Goal: Information Seeking & Learning: Check status

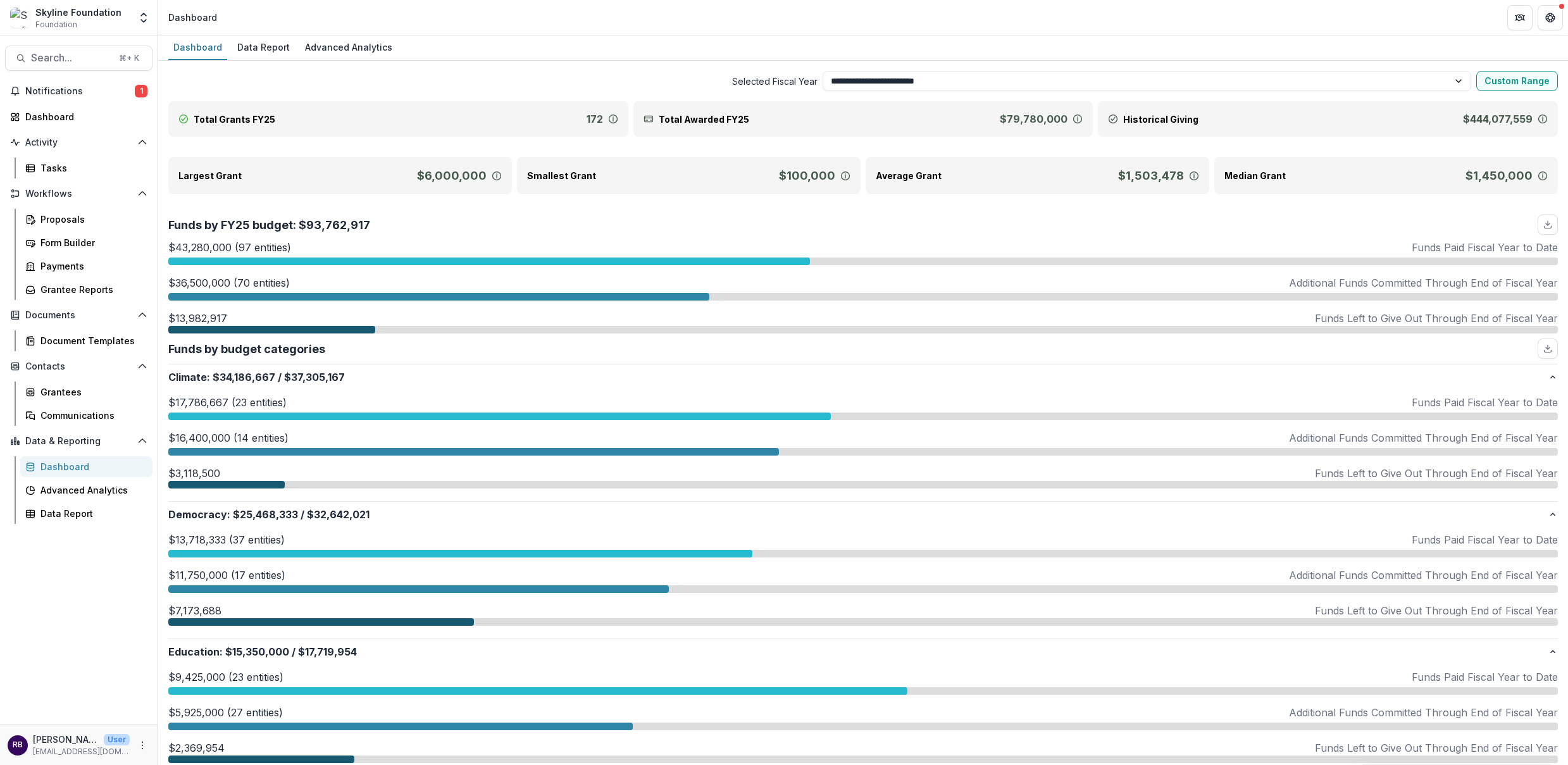
select select "**********"
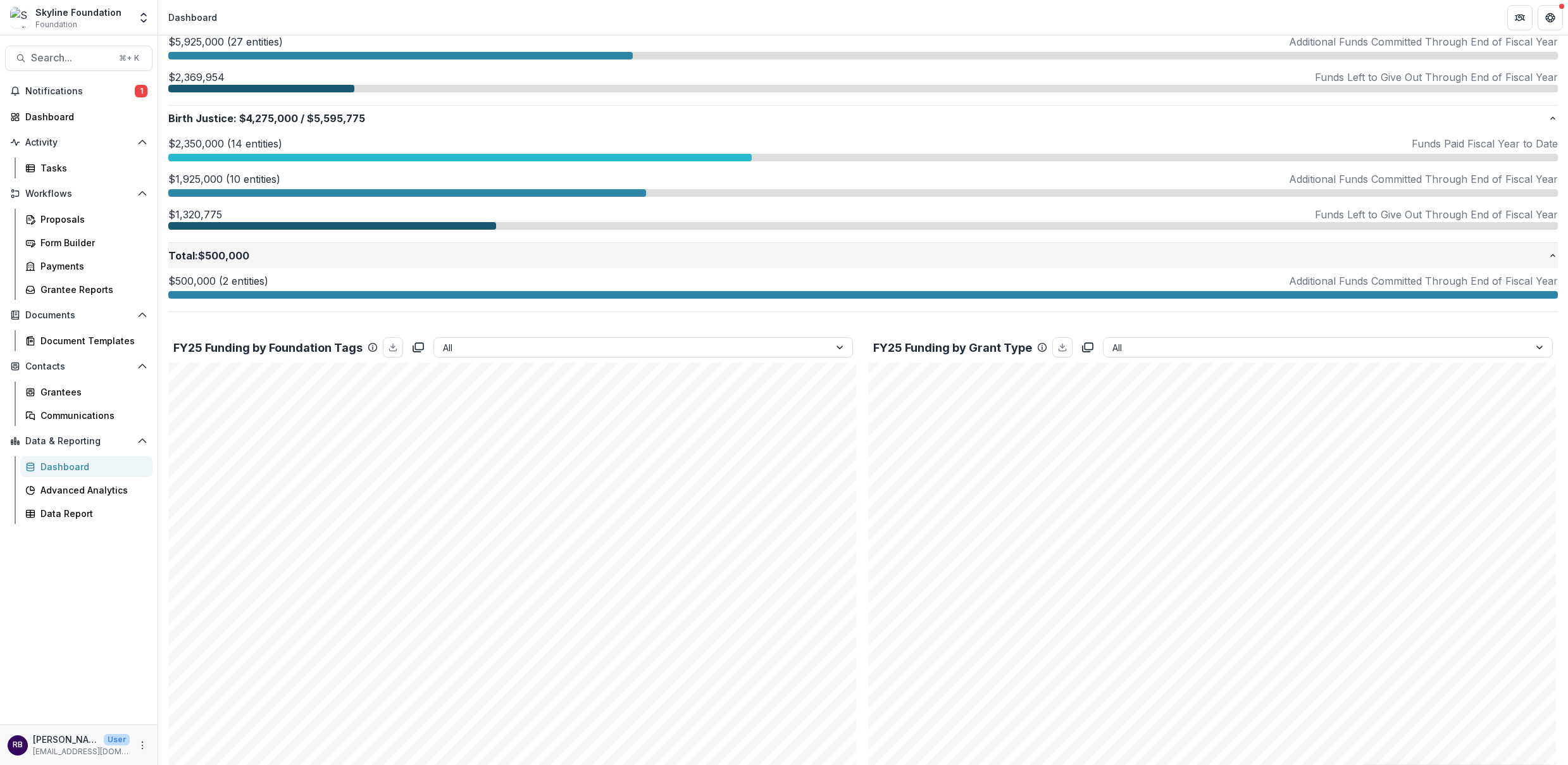
scroll to position [537, 0]
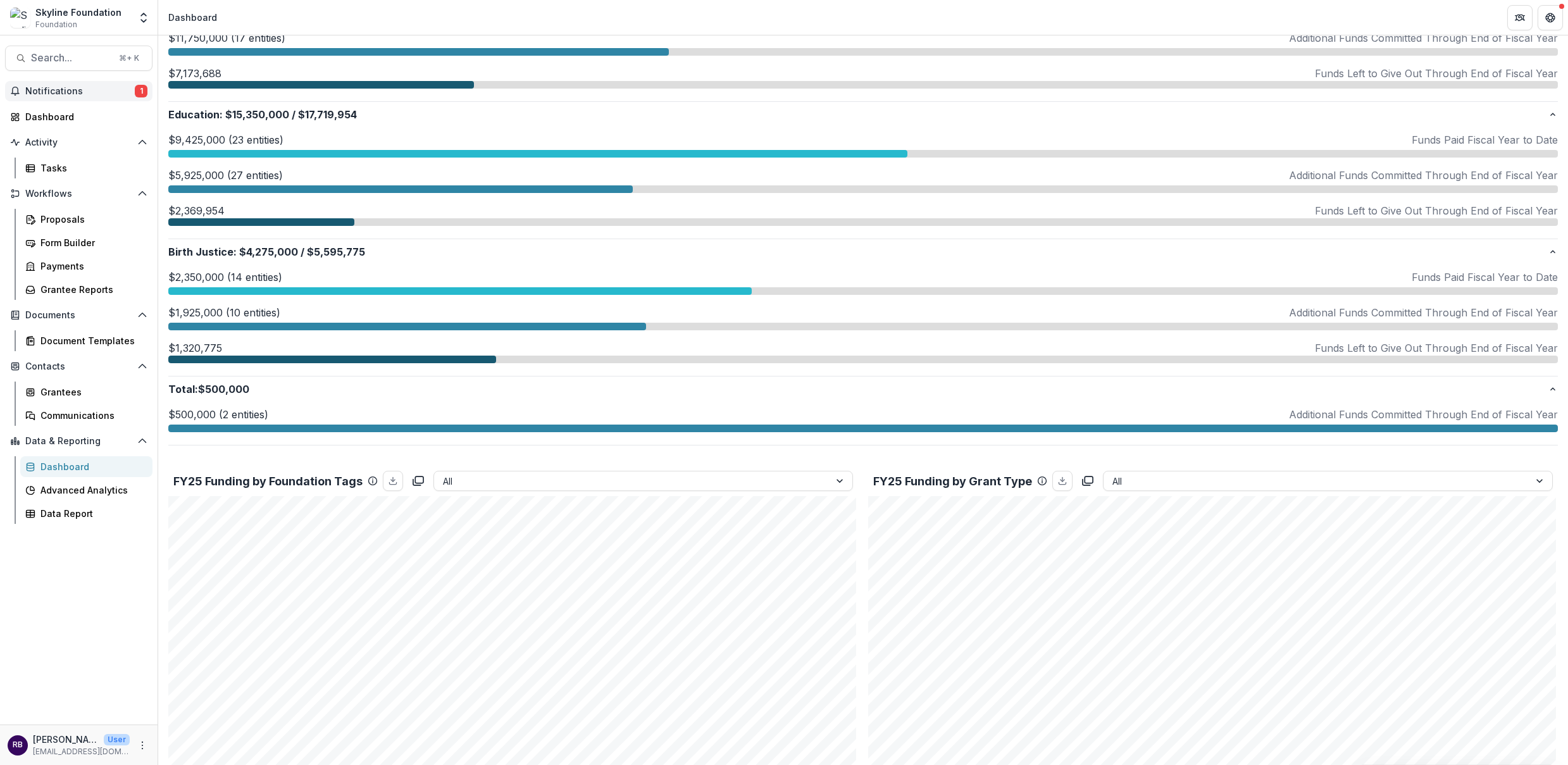
click at [95, 88] on span "Notifications" at bounding box center [79, 91] width 110 height 11
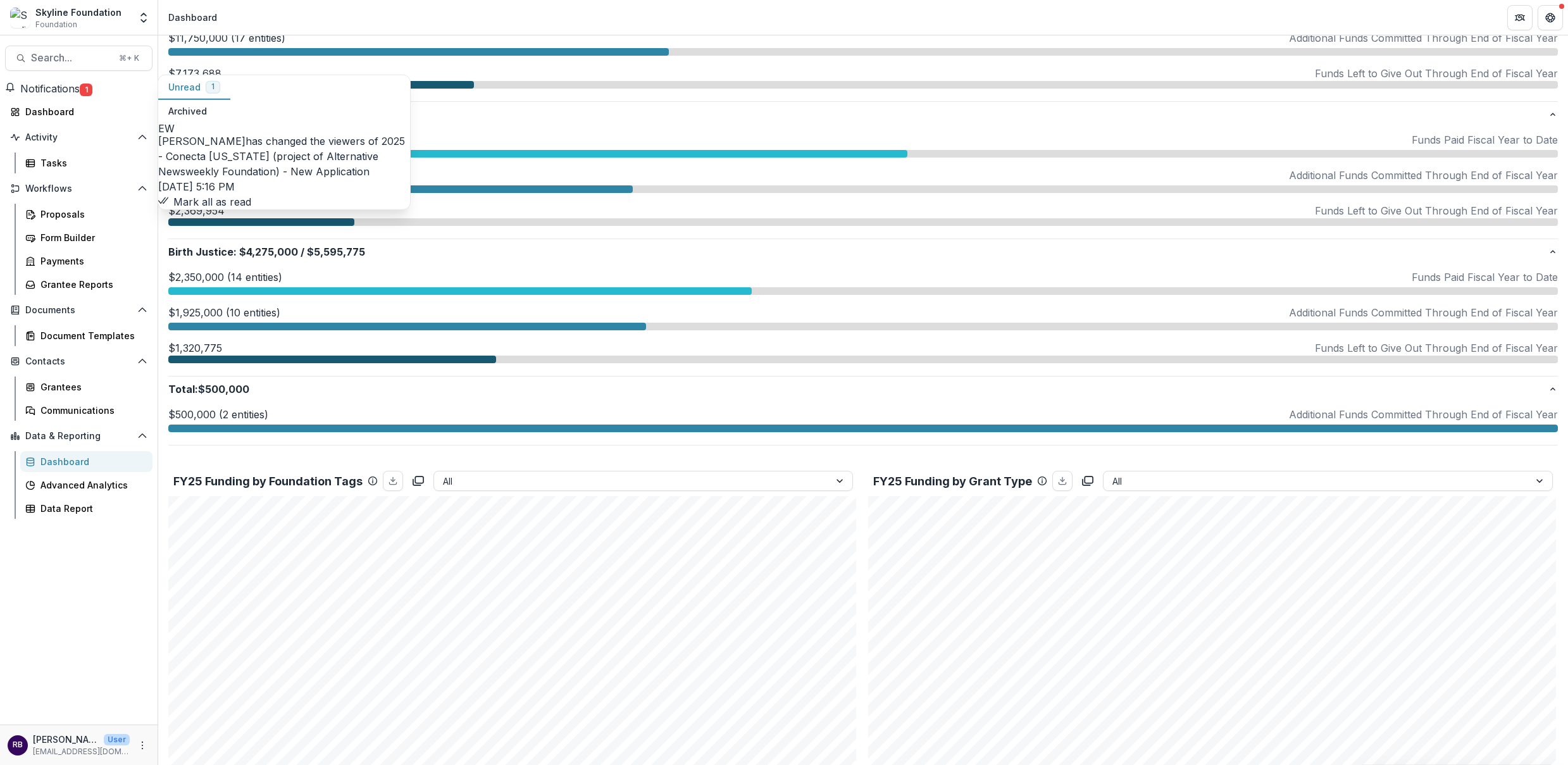
click at [317, 152] on link "2025 - Conecta Arizona (project of Alternative Newsweekly Foundation) - New App…" at bounding box center [281, 156] width 247 height 43
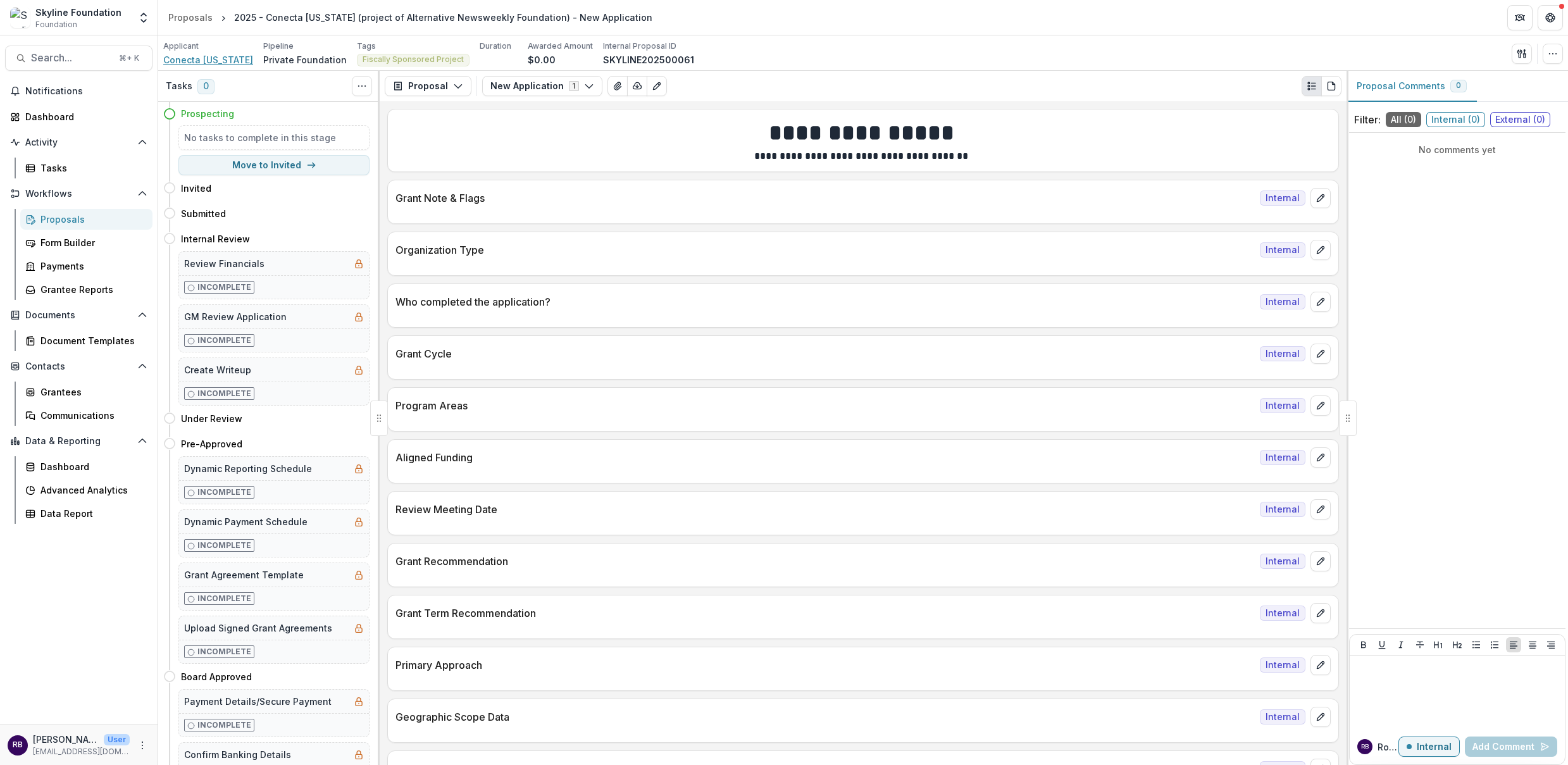
click at [206, 55] on span "Conecta Arizona" at bounding box center [208, 60] width 90 height 13
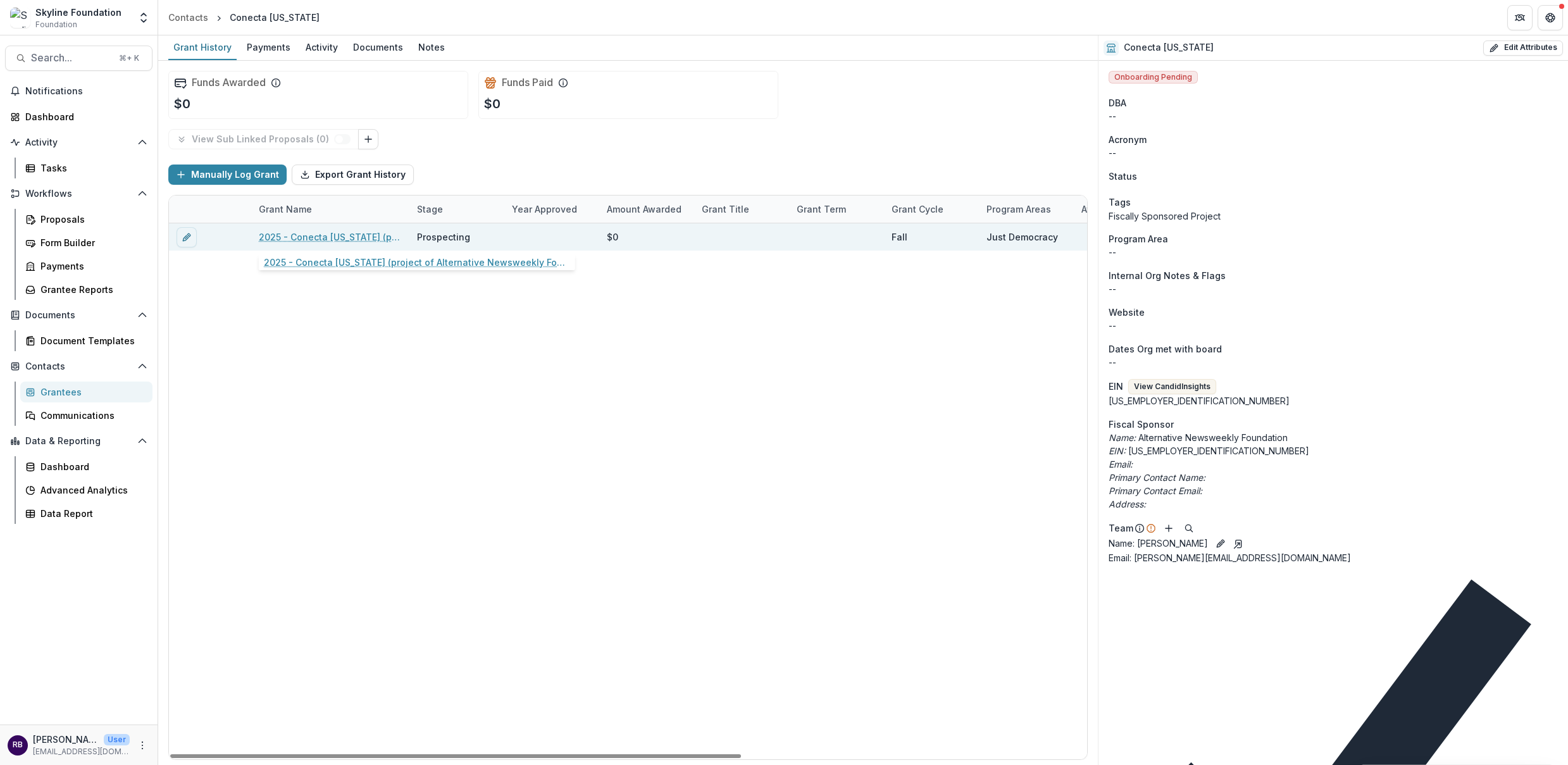
click at [356, 239] on link "2025 - Conecta Arizona (project of Alternative Newsweekly Foundation) - New App…" at bounding box center [330, 236] width 143 height 13
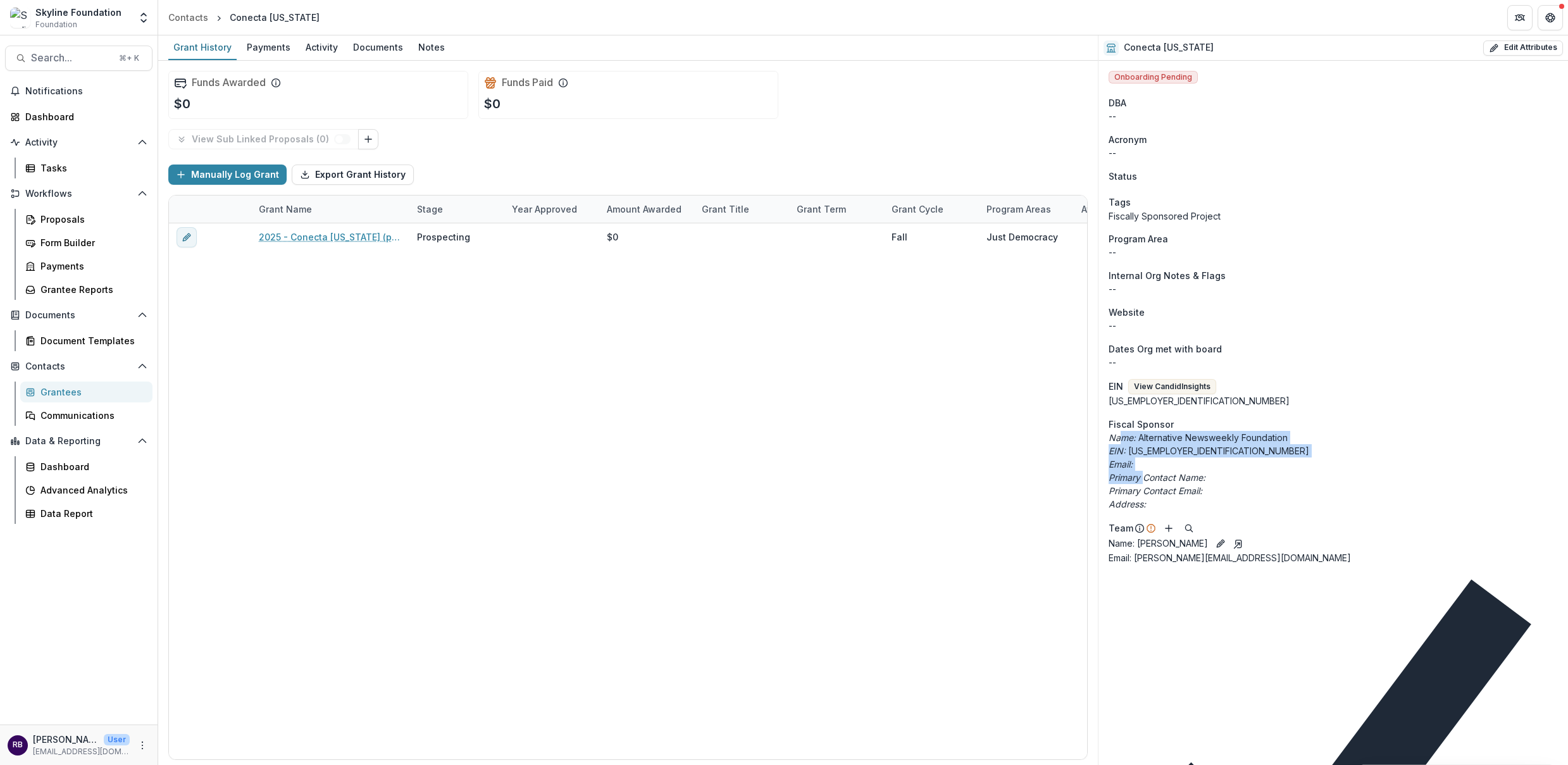
drag, startPoint x: 1122, startPoint y: 440, endPoint x: 1141, endPoint y: 481, distance: 45.2
click at [1144, 481] on div "Name: Alternative Newsweekly Foundation EIN: 30-0100369 Email: Primary Contact …" at bounding box center [1333, 470] width 450 height 79
click at [1149, 490] on icon "Primary Contact Email:" at bounding box center [1155, 490] width 94 height 11
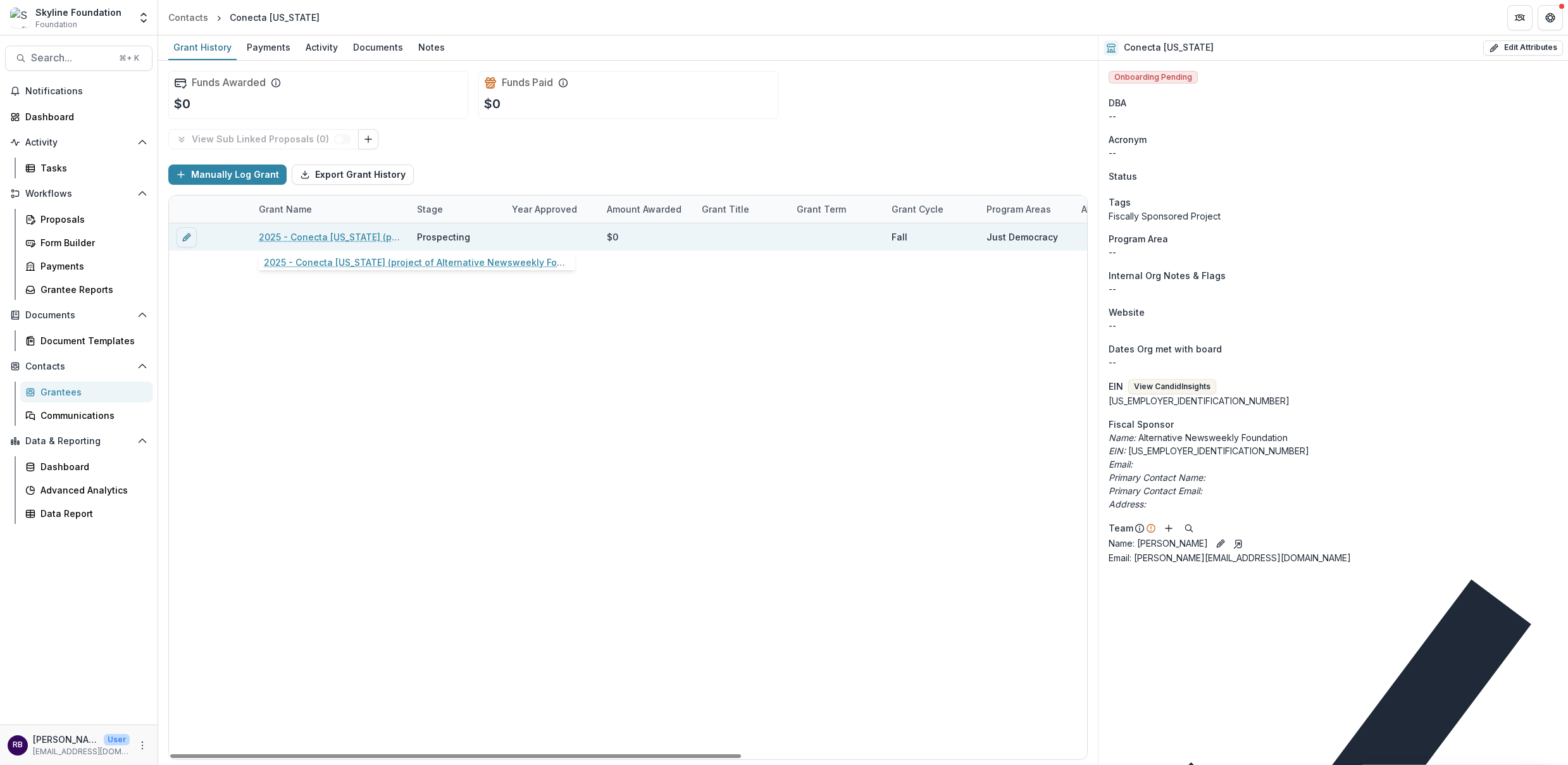
click at [332, 239] on link "2025 - Conecta Arizona (project of Alternative Newsweekly Foundation) - New App…" at bounding box center [330, 236] width 143 height 13
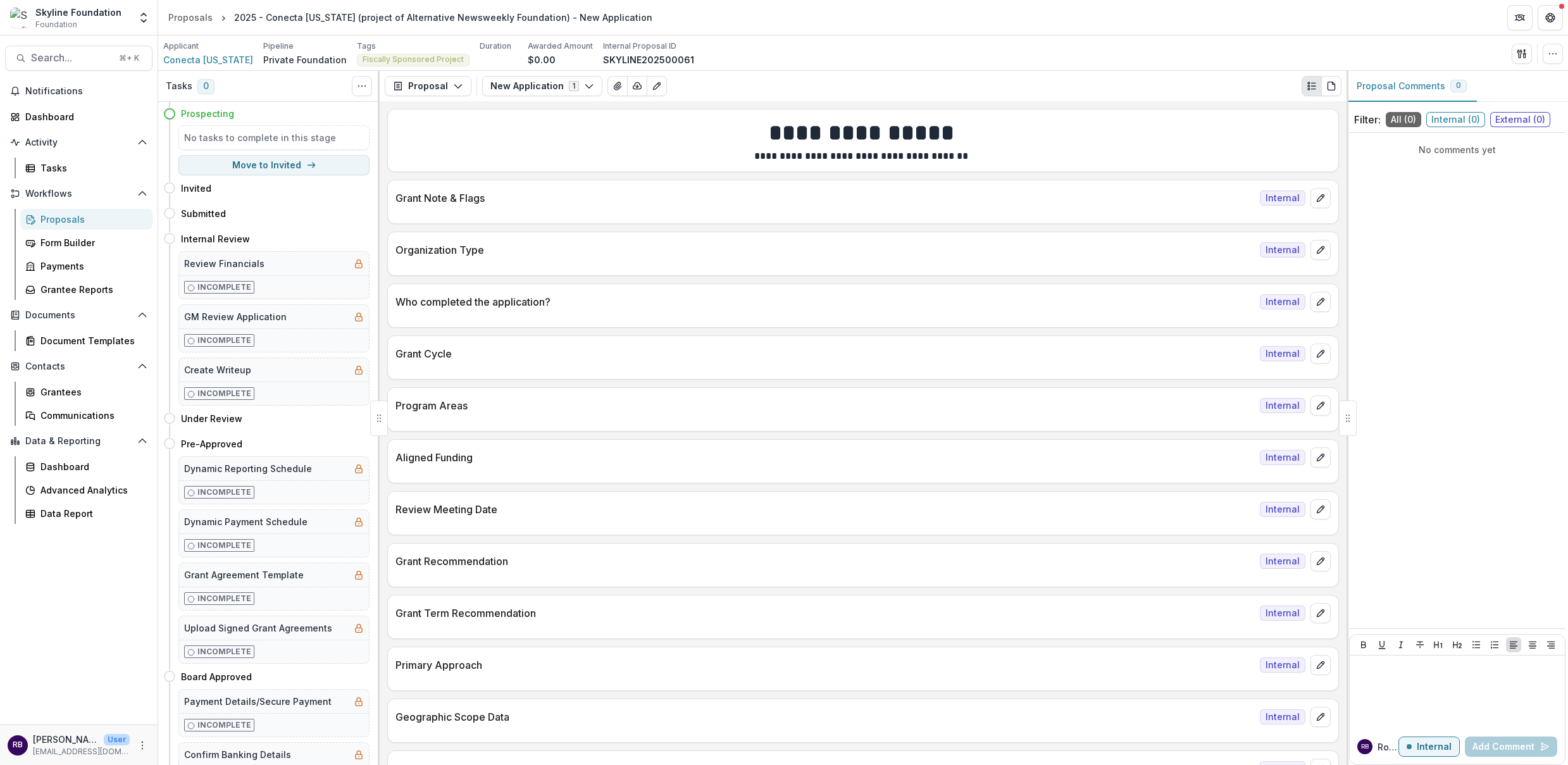
click at [78, 221] on div "Proposals" at bounding box center [91, 218] width 102 height 13
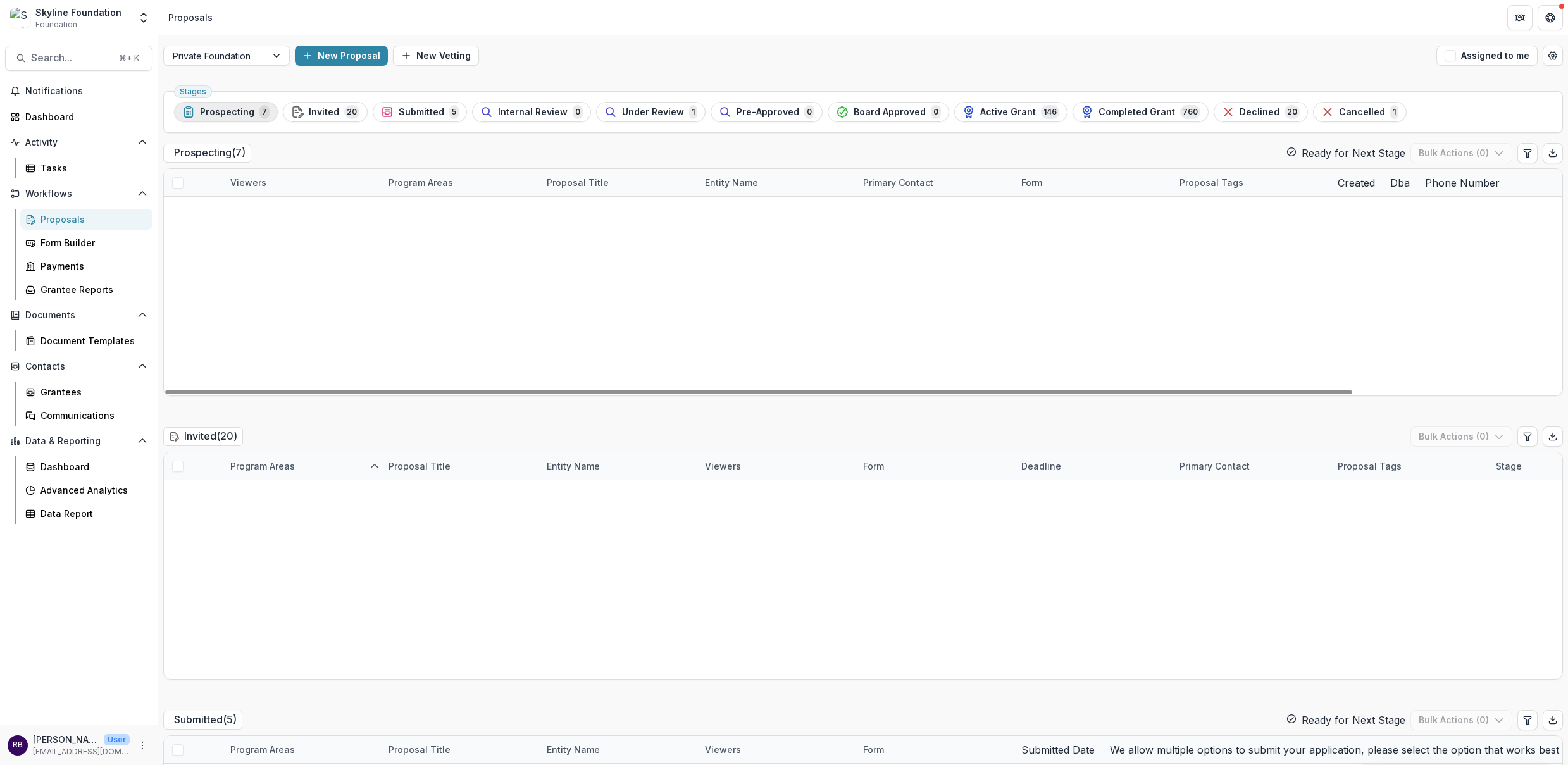
click at [244, 119] on button "Prospecting 7" at bounding box center [226, 111] width 103 height 21
